Goal: Transaction & Acquisition: Purchase product/service

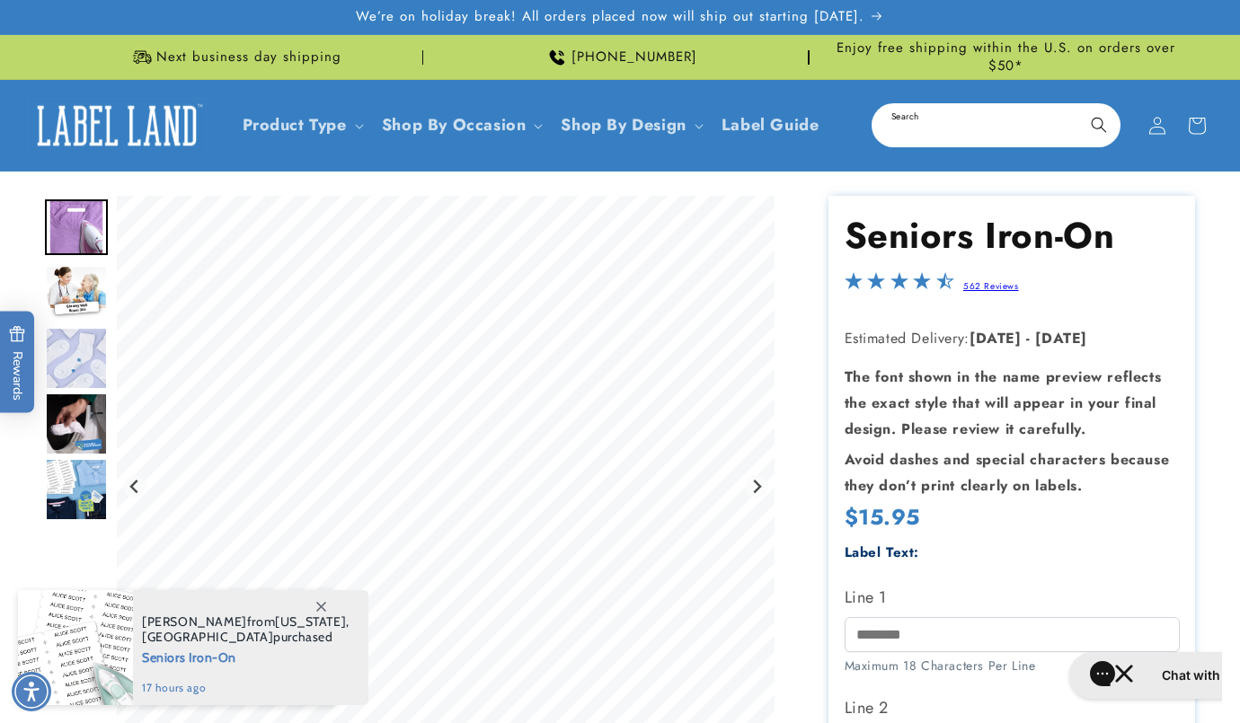
click at [986, 120] on input "Search" at bounding box center [995, 125] width 245 height 40
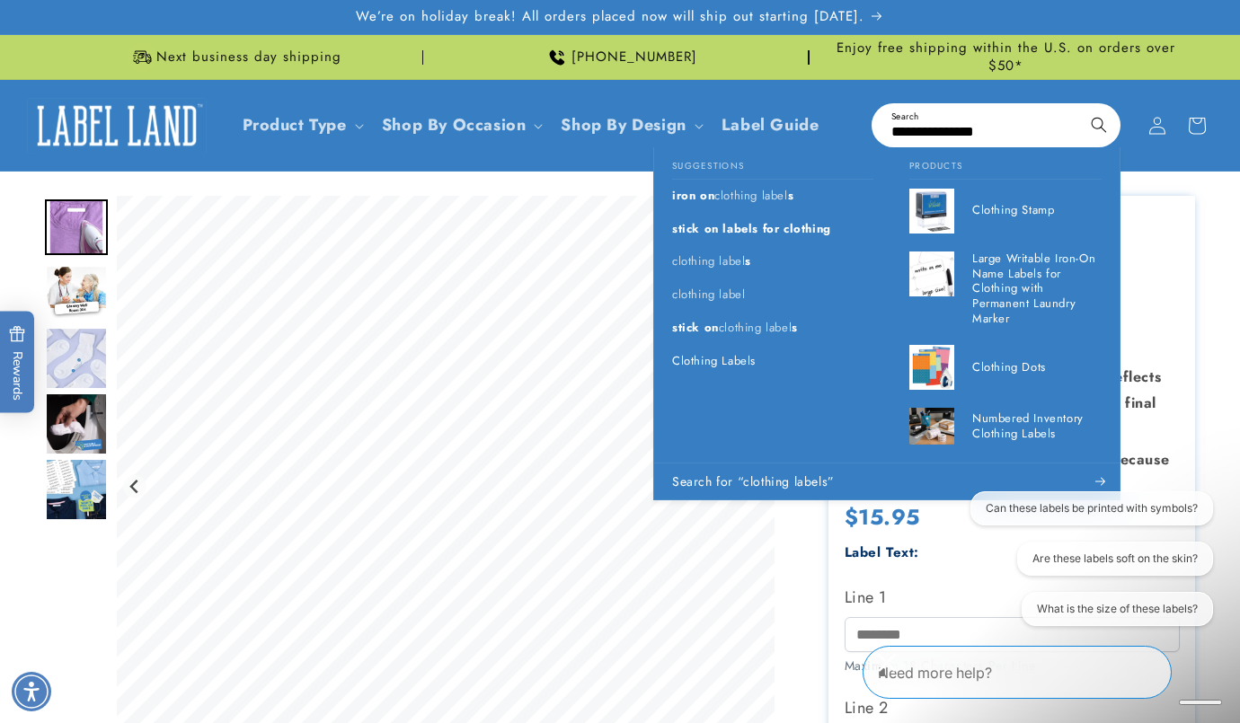
type input "**********"
click at [1079, 105] on button "Search" at bounding box center [1099, 125] width 40 height 40
